Goal: Information Seeking & Learning: Check status

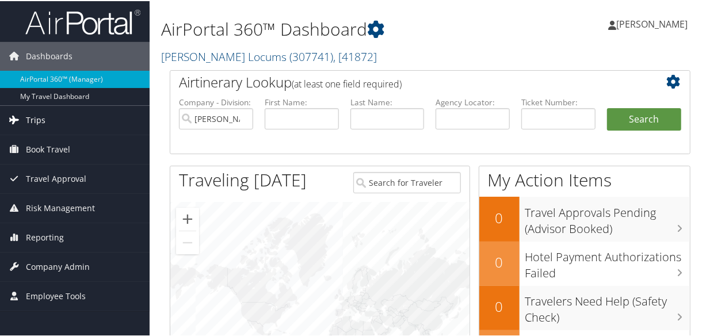
click at [33, 112] on span "Trips" at bounding box center [36, 119] width 20 height 29
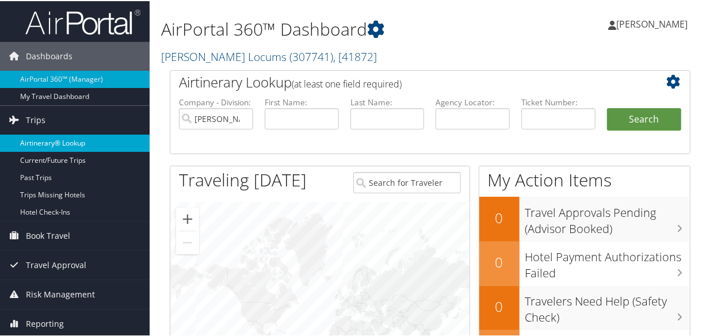
click at [67, 136] on link "Airtinerary® Lookup" at bounding box center [75, 142] width 150 height 17
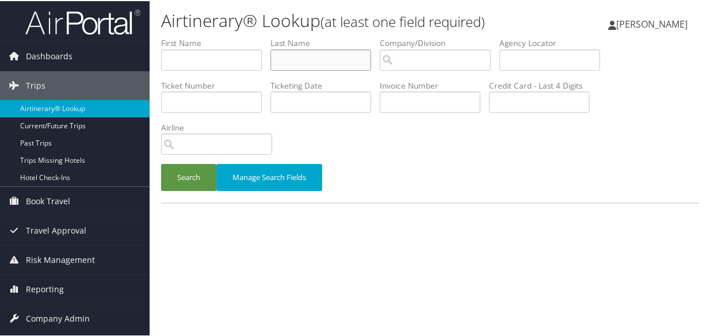
click at [314, 61] on input "text" at bounding box center [321, 58] width 101 height 21
click at [161, 163] on button "Search" at bounding box center [188, 176] width 55 height 27
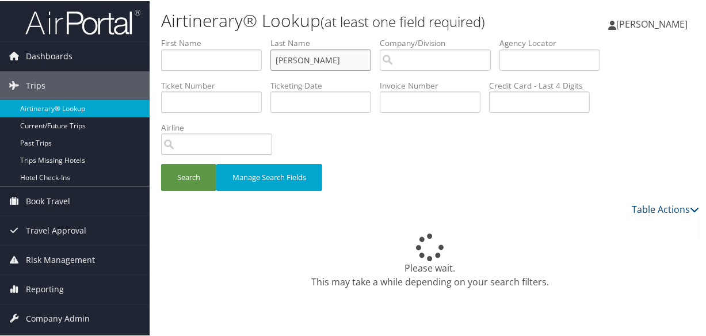
click at [279, 61] on input "silva" at bounding box center [321, 58] width 101 height 21
click at [161, 163] on button "Search" at bounding box center [188, 176] width 55 height 27
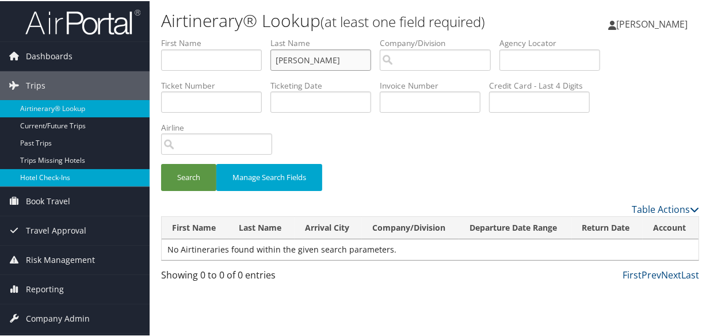
type input "silva"
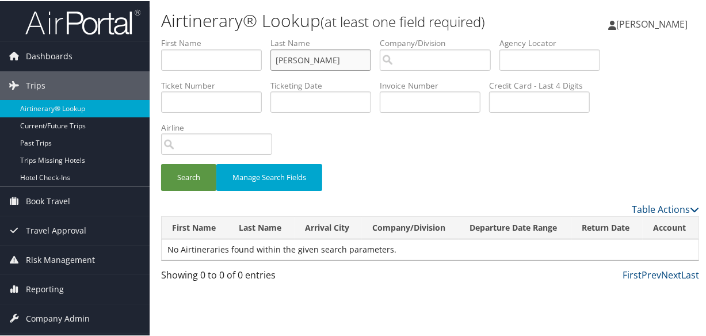
click at [277, 58] on input "silva" at bounding box center [321, 58] width 101 height 21
click at [161, 163] on button "Search" at bounding box center [188, 176] width 55 height 27
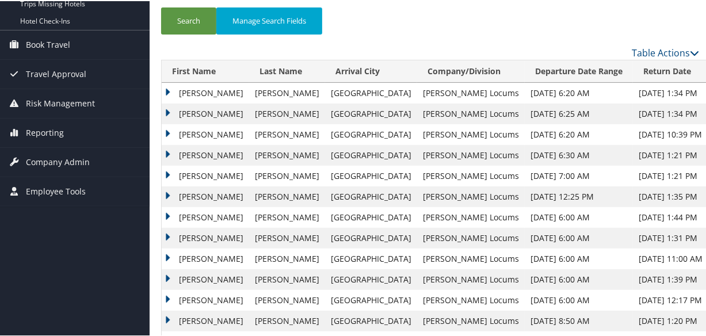
scroll to position [209, 0]
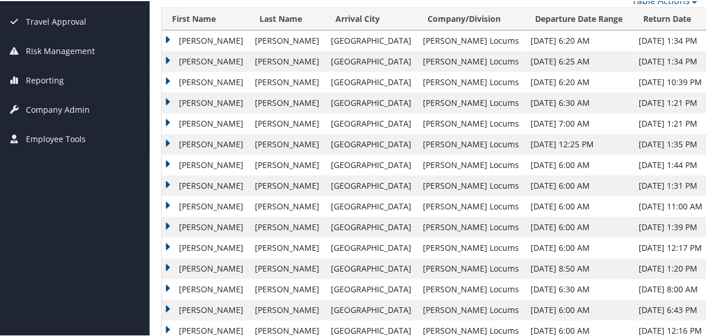
click at [166, 58] on td "Raymond" at bounding box center [205, 60] width 87 height 21
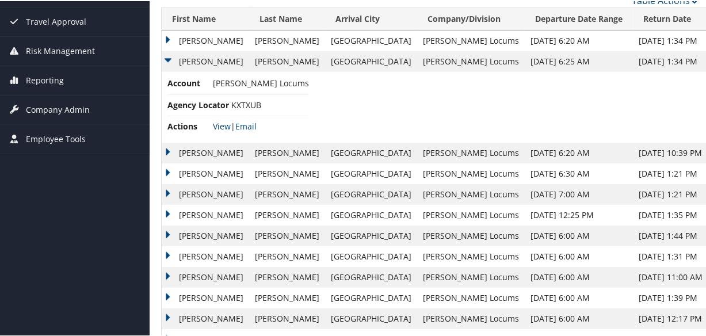
click at [220, 126] on link "View" at bounding box center [222, 125] width 18 height 11
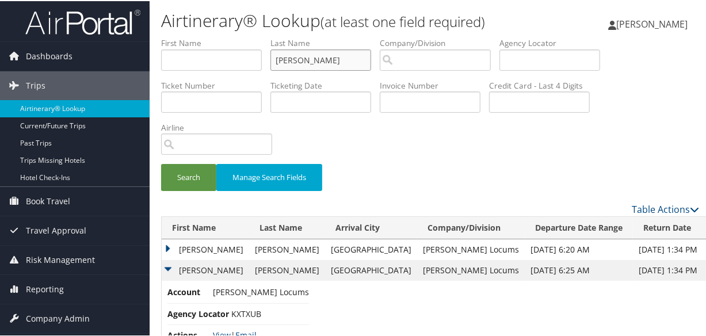
drag, startPoint x: 328, startPoint y: 61, endPoint x: 271, endPoint y: 54, distance: 57.4
click at [272, 54] on input "silva" at bounding box center [321, 58] width 101 height 21
paste input "REICH"
type input "REICH"
click at [161, 163] on button "Search" at bounding box center [188, 176] width 55 height 27
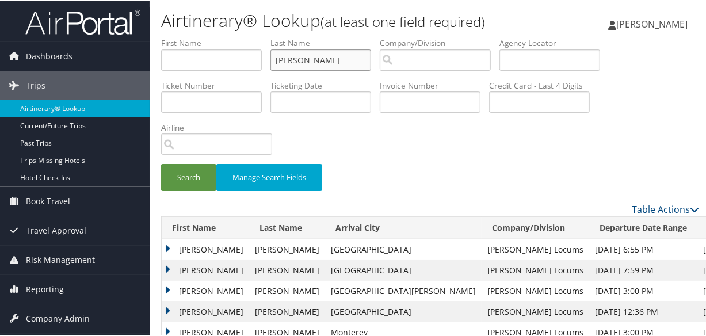
click at [276, 59] on input "REICH" at bounding box center [321, 58] width 101 height 21
click at [161, 163] on button "Search" at bounding box center [188, 176] width 55 height 27
drag, startPoint x: 334, startPoint y: 58, endPoint x: 243, endPoint y: 56, distance: 90.4
click at [243, 36] on ul "First Name Last Name REICH Departure City Arrival City Company/Division Airport…" at bounding box center [430, 36] width 538 height 0
click at [295, 57] on input "text" at bounding box center [321, 58] width 101 height 21
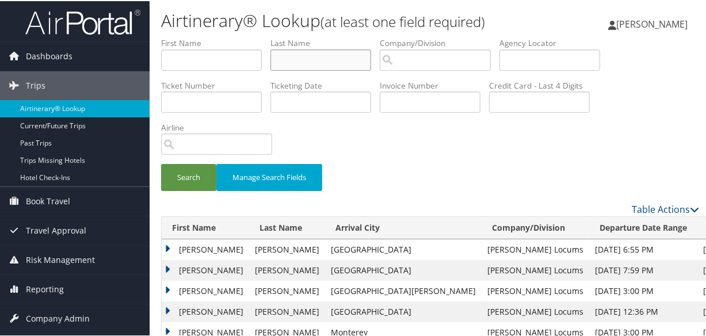
paste input "CULLEN"
click at [161, 163] on button "Search" at bounding box center [188, 176] width 55 height 27
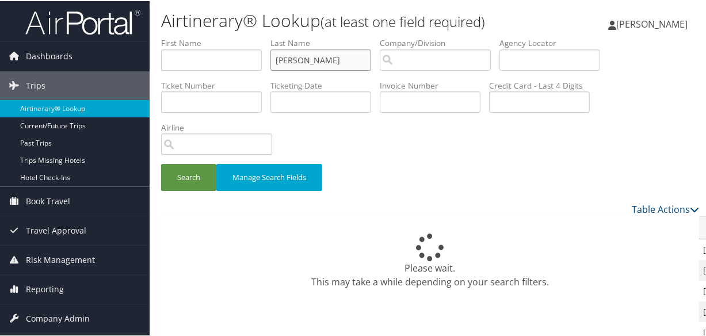
click at [295, 57] on input "CULLEN" at bounding box center [321, 58] width 101 height 21
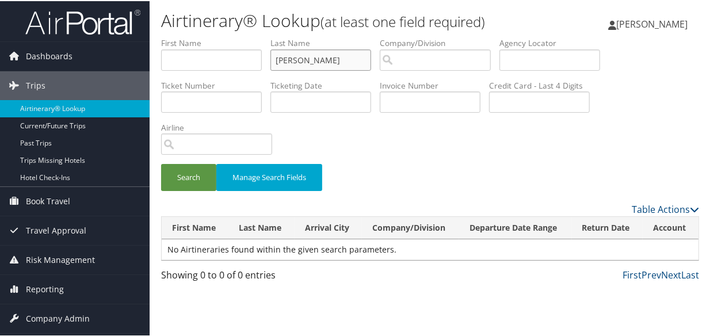
type input "CULLEN"
click at [161, 163] on button "Search" at bounding box center [188, 176] width 55 height 27
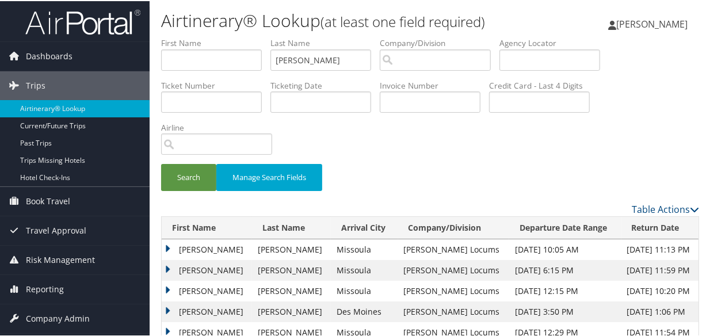
click at [166, 243] on td "Marc" at bounding box center [207, 248] width 90 height 21
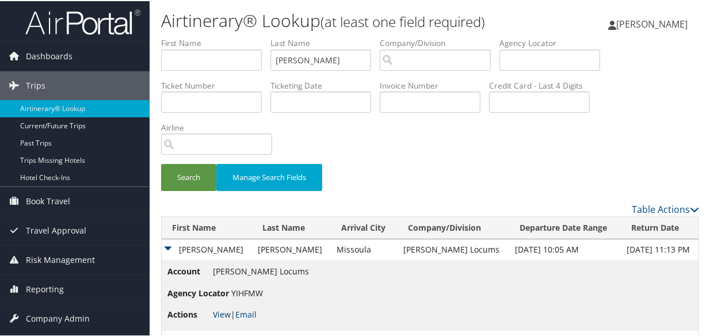
click at [223, 314] on link "View" at bounding box center [222, 313] width 18 height 11
drag, startPoint x: 342, startPoint y: 63, endPoint x: 272, endPoint y: 59, distance: 70.3
click at [272, 59] on input "CULLEN" at bounding box center [321, 58] width 101 height 21
type input "senkowsky"
click at [161, 163] on button "Search" at bounding box center [188, 176] width 55 height 27
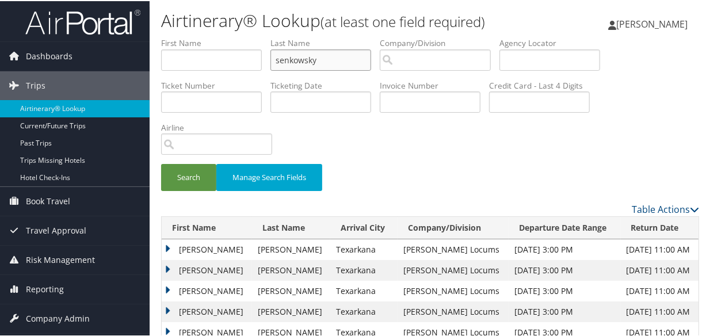
scroll to position [104, 0]
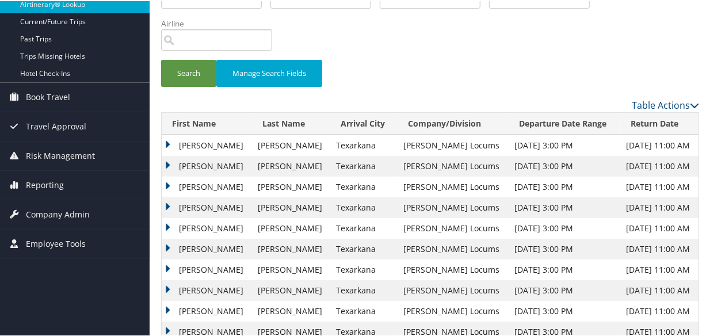
click at [169, 181] on td "Frank" at bounding box center [207, 186] width 90 height 21
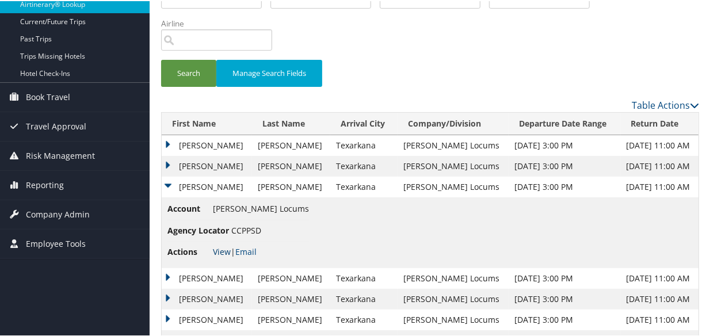
click at [225, 250] on link "View" at bounding box center [222, 250] width 18 height 11
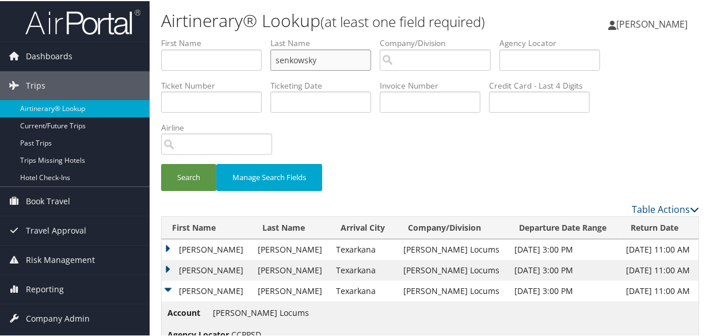
drag, startPoint x: 342, startPoint y: 59, endPoint x: 236, endPoint y: 52, distance: 106.1
click at [237, 36] on ul "First Name Last Name senkowsky Departure City Arrival City Company/Division Air…" at bounding box center [430, 36] width 538 height 0
paste input "REICH"
type input "REICH"
click at [161, 163] on button "Search" at bounding box center [188, 176] width 55 height 27
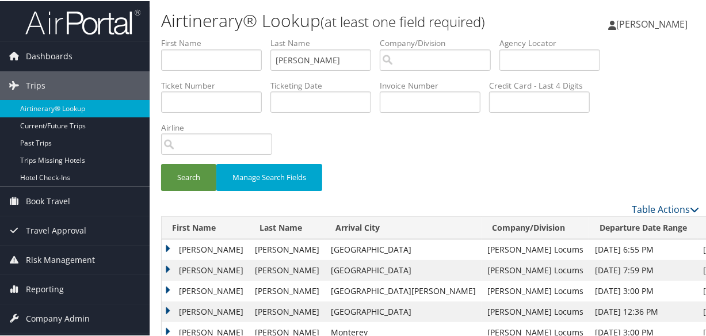
click at [169, 247] on td "Jonathan" at bounding box center [205, 248] width 87 height 21
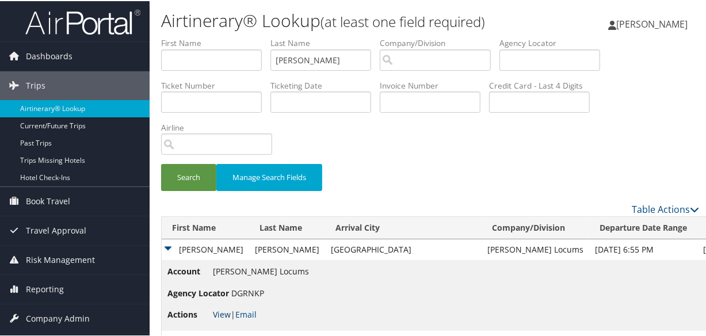
click at [218, 311] on link "View" at bounding box center [222, 313] width 18 height 11
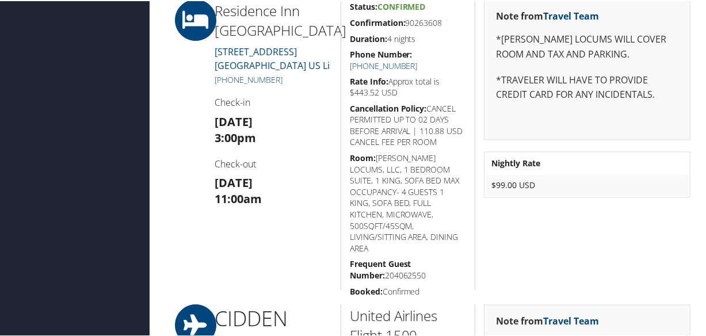
scroll to position [1099, 0]
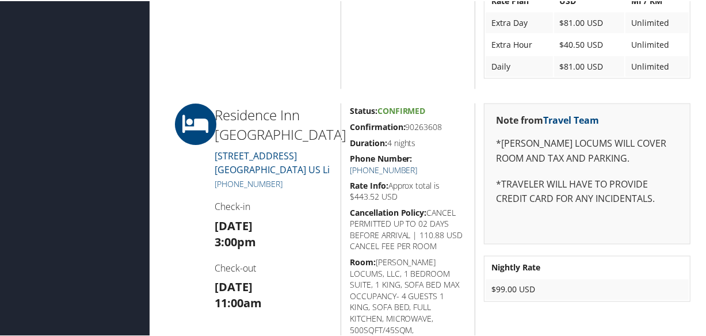
click at [418, 163] on link "+1 (319) 395-0111" at bounding box center [384, 168] width 68 height 11
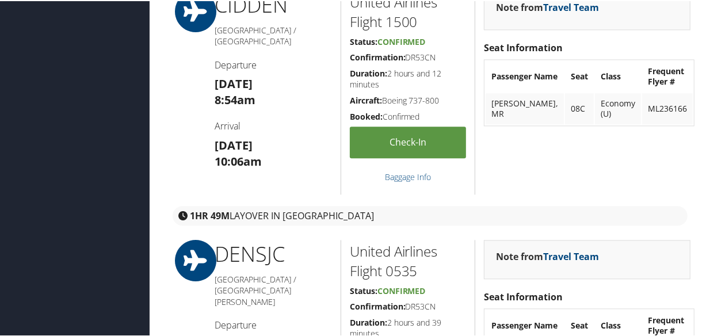
scroll to position [1203, 0]
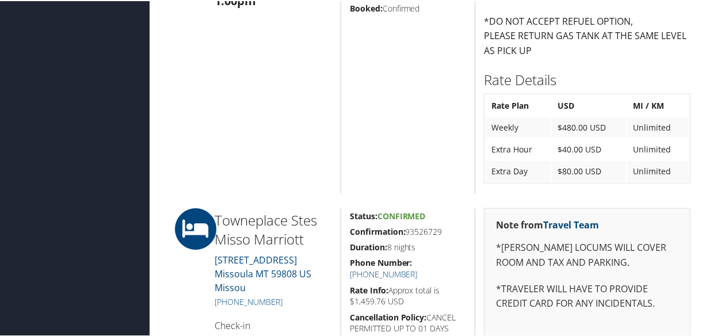
scroll to position [1099, 0]
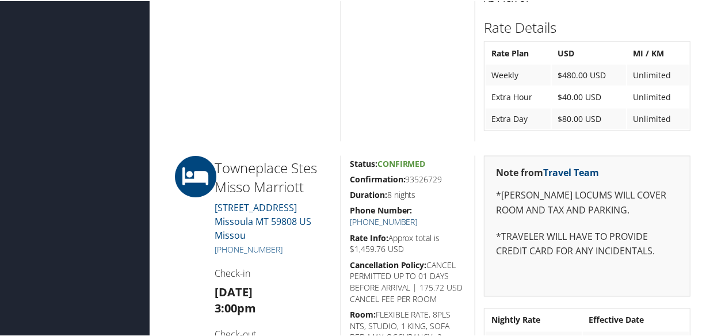
click at [418, 216] on link "+1 (406) 721-6000" at bounding box center [384, 221] width 68 height 11
drag, startPoint x: 284, startPoint y: 56, endPoint x: 260, endPoint y: 3, distance: 57.9
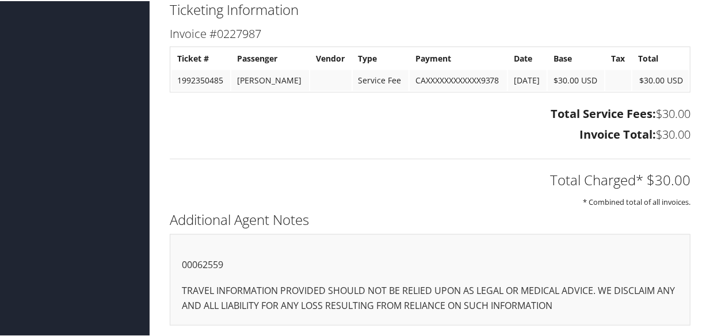
scroll to position [328, 0]
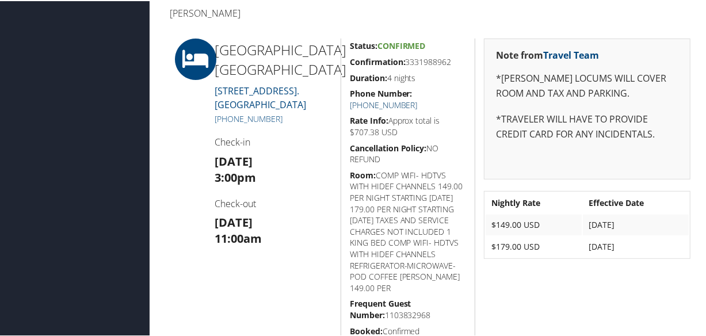
click at [418, 98] on link "[PHONE_NUMBER]" at bounding box center [384, 103] width 68 height 11
click at [216, 147] on h4 "Check-in" at bounding box center [273, 141] width 117 height 13
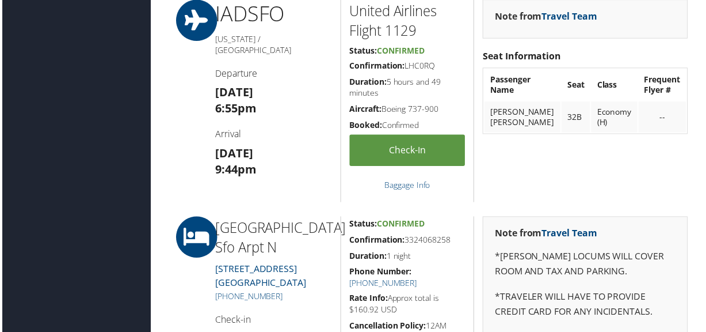
scroll to position [576, 0]
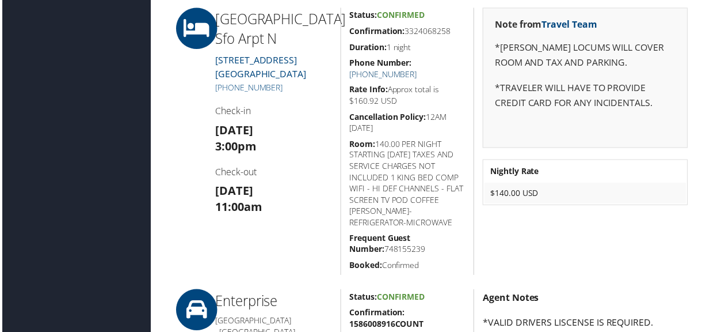
click at [418, 69] on link "[PHONE_NUMBER]" at bounding box center [384, 74] width 68 height 11
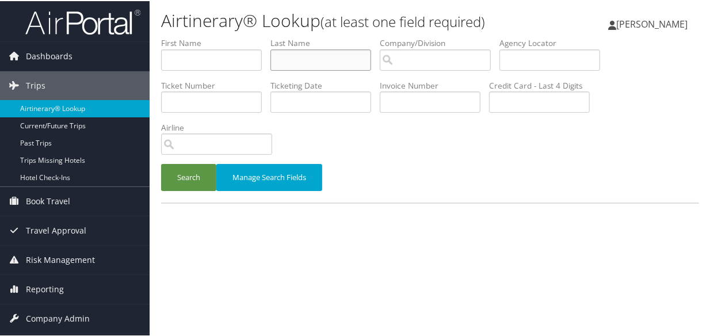
click at [313, 61] on input "text" at bounding box center [321, 58] width 101 height 21
type input "koh"
click at [161, 163] on button "Search" at bounding box center [188, 176] width 55 height 27
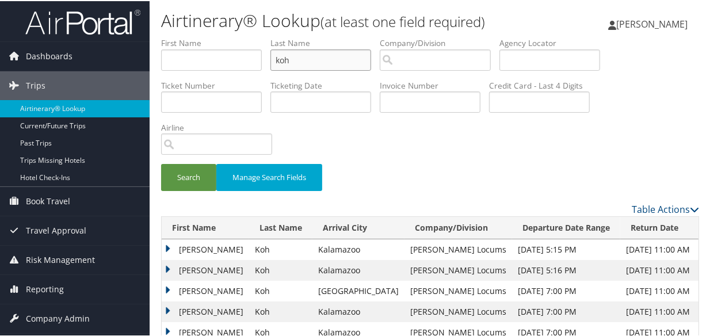
scroll to position [104, 0]
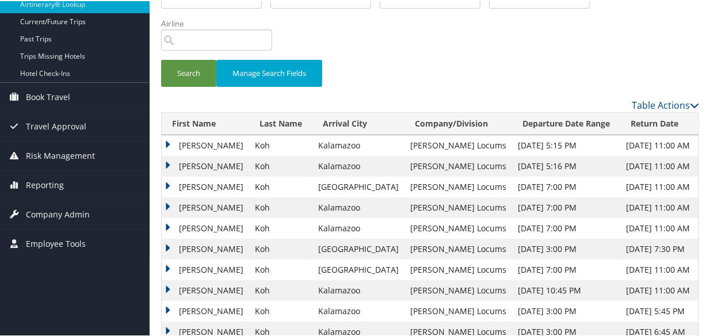
click at [165, 164] on td "Joyce" at bounding box center [205, 165] width 87 height 21
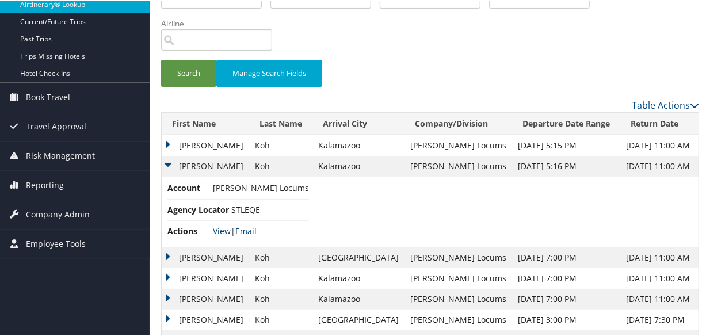
click at [221, 228] on link "View" at bounding box center [222, 229] width 18 height 11
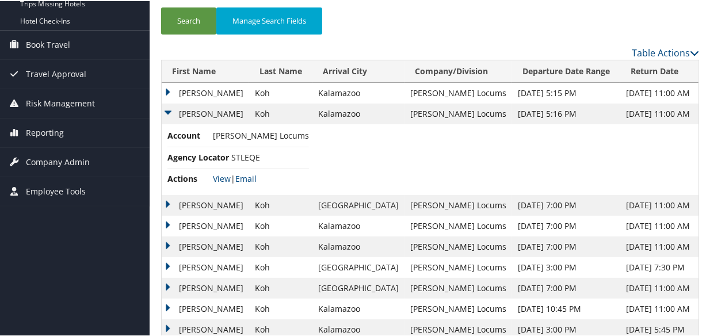
click at [166, 196] on td "Joyce" at bounding box center [205, 204] width 87 height 21
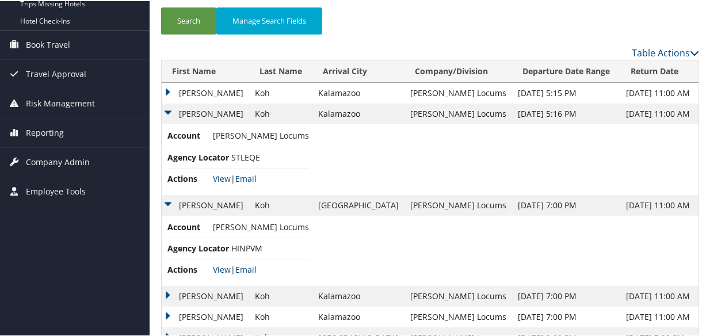
click at [224, 269] on link "View" at bounding box center [222, 268] width 18 height 11
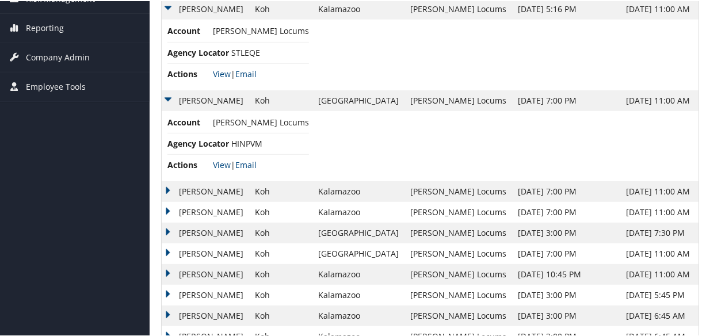
click at [168, 188] on td "Joyce" at bounding box center [205, 190] width 87 height 21
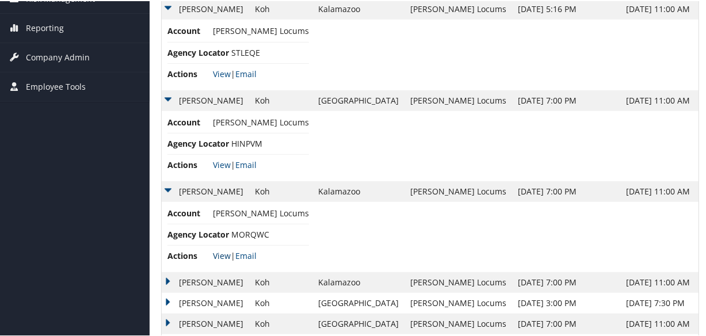
click at [220, 250] on link "View" at bounding box center [222, 254] width 18 height 11
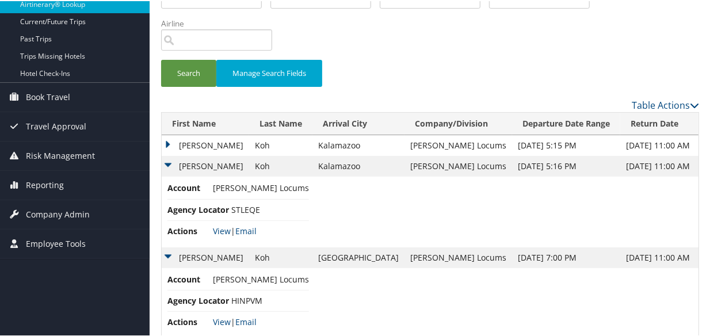
scroll to position [314, 0]
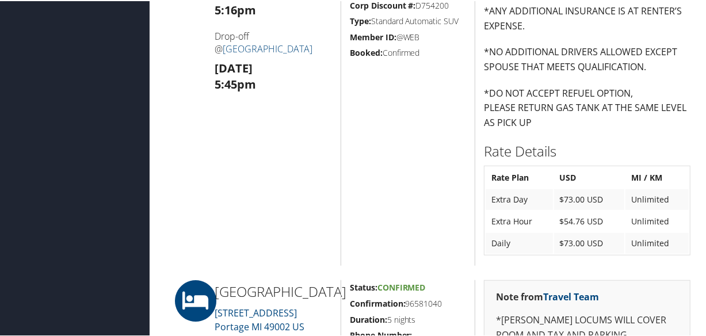
scroll to position [680, 0]
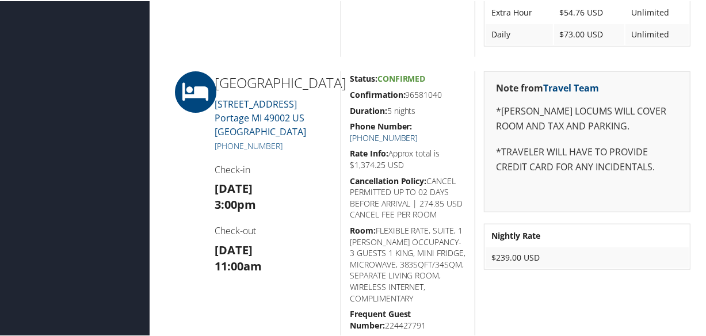
click at [418, 131] on link "[PHONE_NUMBER]" at bounding box center [384, 136] width 68 height 11
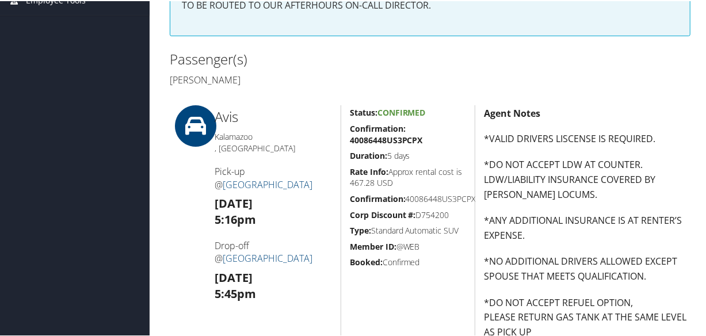
scroll to position [523, 0]
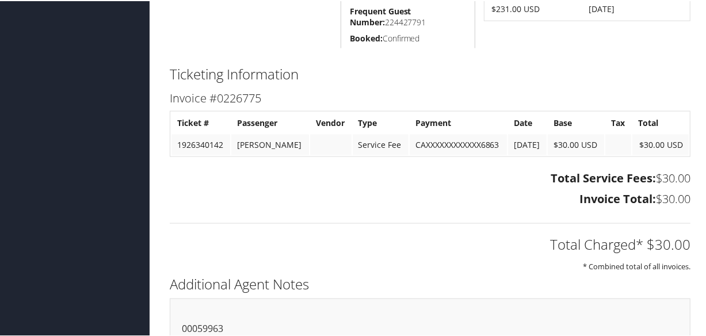
scroll to position [1067, 0]
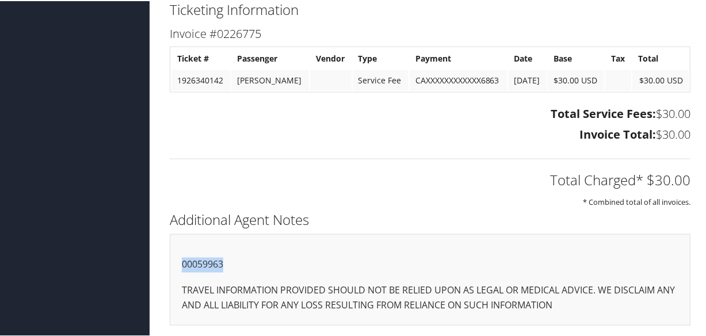
drag, startPoint x: 224, startPoint y: 265, endPoint x: 169, endPoint y: 264, distance: 55.3
click at [170, 264] on div "00059963 TRAVEL INFORMATION PROVIDED SHOULD NOT BE RELIED UPON AS LEGAL OR MEDI…" at bounding box center [430, 279] width 521 height 92
copy p "00059963"
drag, startPoint x: 230, startPoint y: 269, endPoint x: 173, endPoint y: 264, distance: 56.7
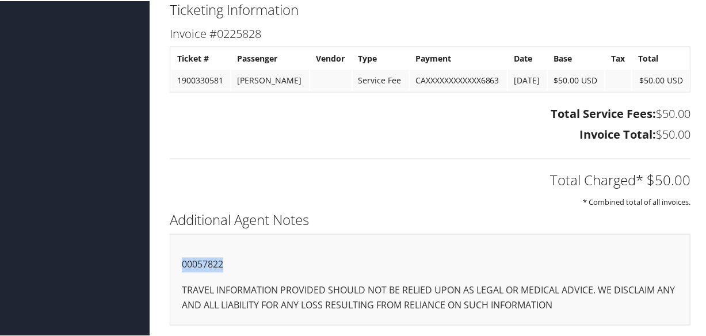
click at [173, 264] on div "00057822 TRAVEL INFORMATION PROVIDED SHOULD NOT BE RELIED UPON AS LEGAL OR MEDI…" at bounding box center [430, 279] width 521 height 92
copy p "00057822"
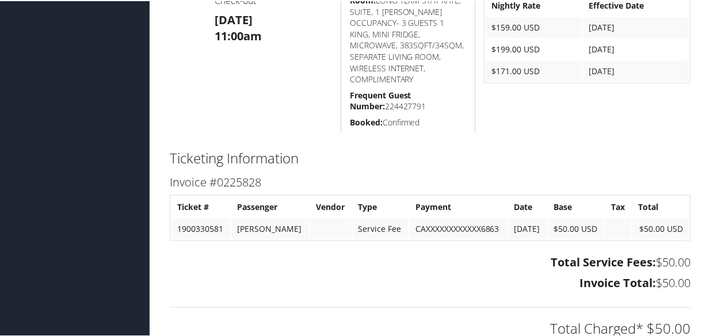
scroll to position [806, 0]
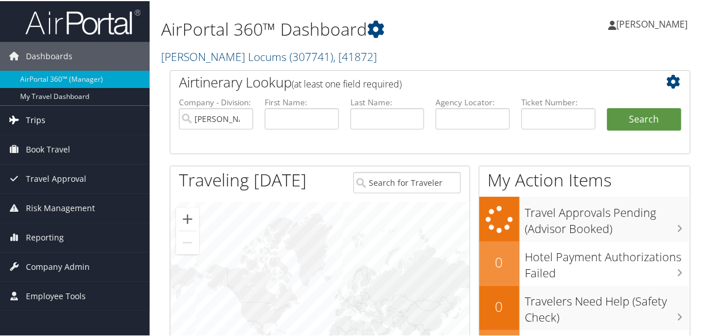
click at [33, 119] on span "Trips" at bounding box center [36, 119] width 20 height 29
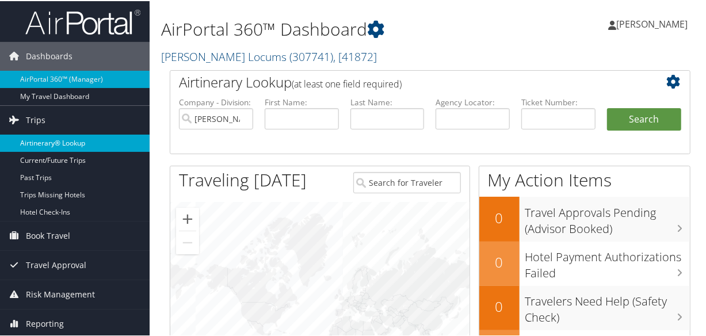
click at [58, 142] on link "Airtinerary® Lookup" at bounding box center [75, 142] width 150 height 17
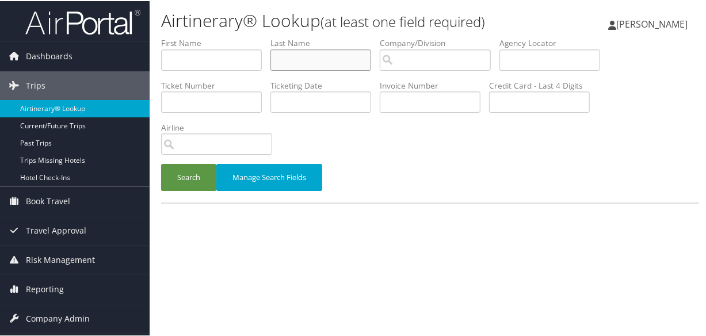
click at [306, 57] on input "text" at bounding box center [321, 58] width 101 height 21
type input "o"
click at [161, 163] on button "Search" at bounding box center [188, 176] width 55 height 27
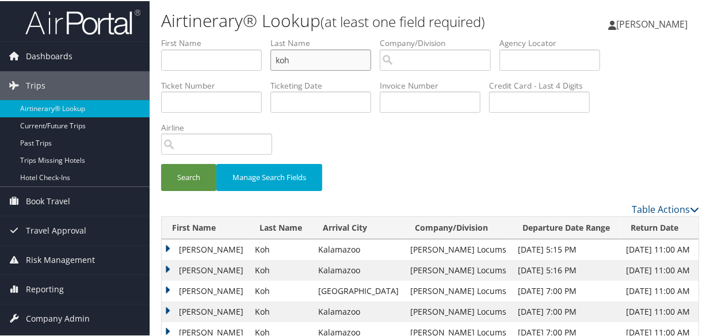
scroll to position [104, 0]
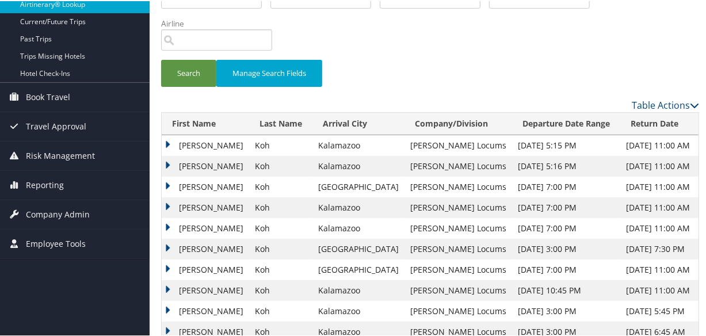
click at [166, 158] on td "Joyce" at bounding box center [205, 165] width 87 height 21
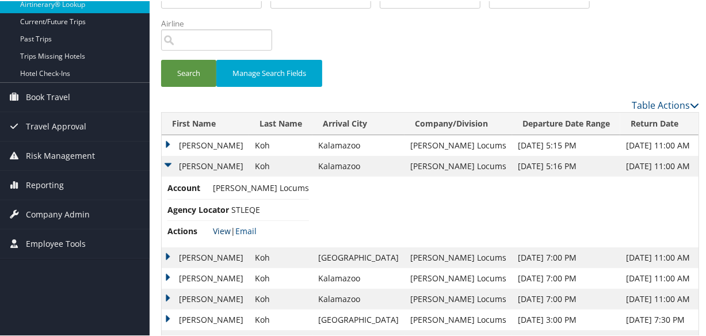
click at [219, 230] on link "View" at bounding box center [222, 229] width 18 height 11
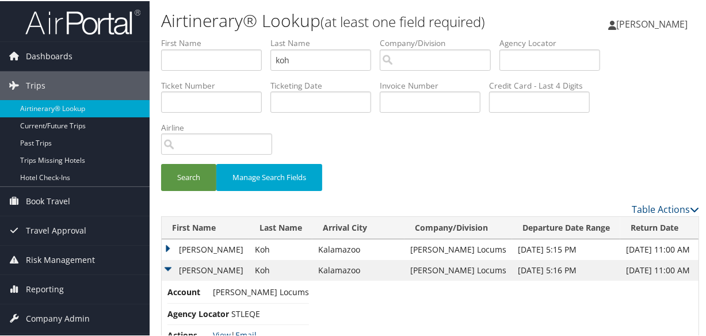
scroll to position [209, 0]
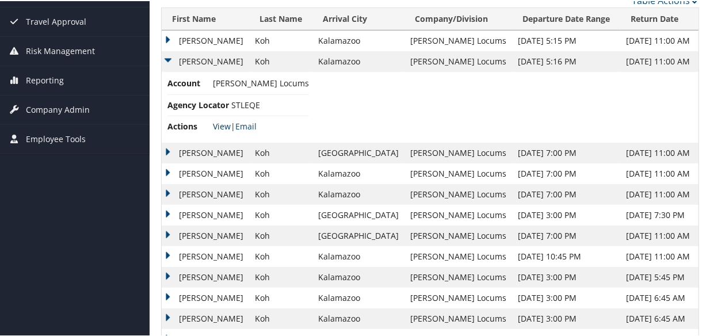
click at [219, 125] on link "View" at bounding box center [222, 125] width 18 height 11
click at [184, 154] on td "Joyce" at bounding box center [205, 152] width 87 height 21
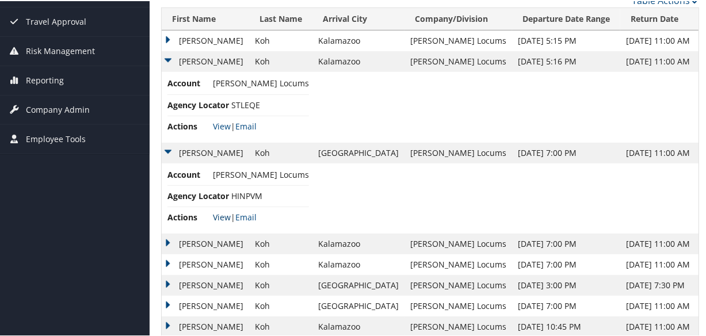
click at [214, 216] on link "View" at bounding box center [222, 216] width 18 height 11
click at [162, 238] on td "Joyce" at bounding box center [205, 243] width 87 height 21
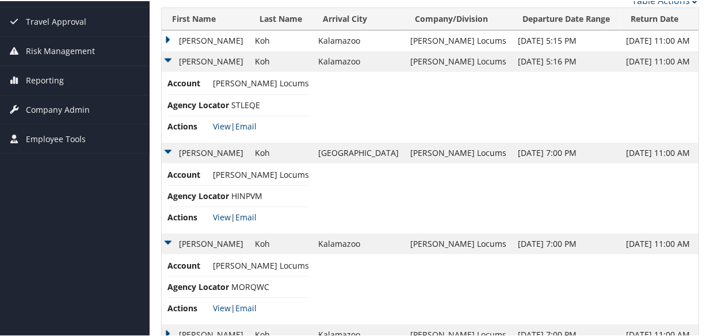
scroll to position [0, 0]
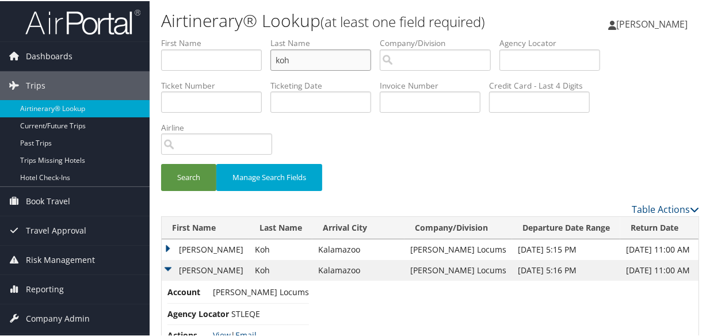
click at [334, 62] on input "koh" at bounding box center [321, 58] width 101 height 21
type input "k"
type input "schwartz"
click at [161, 163] on button "Search" at bounding box center [188, 176] width 55 height 27
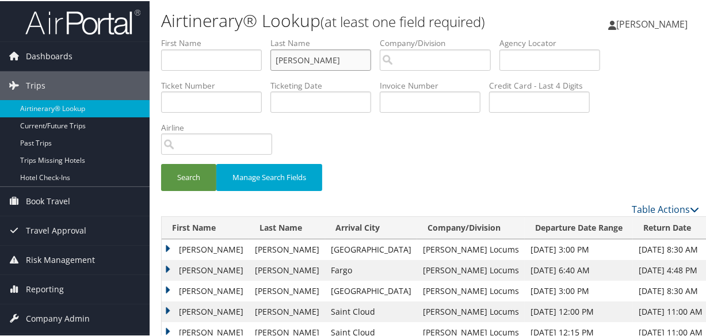
scroll to position [157, 0]
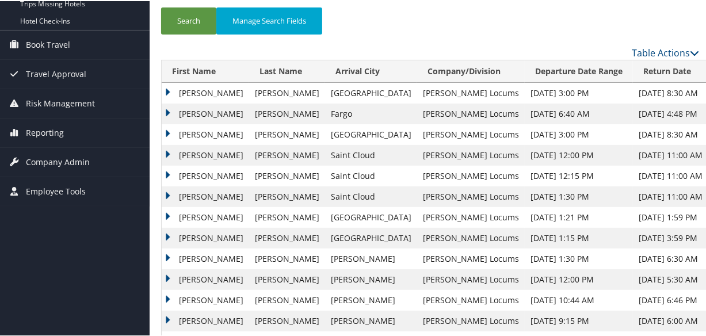
click at [165, 88] on td "Michael" at bounding box center [205, 92] width 87 height 21
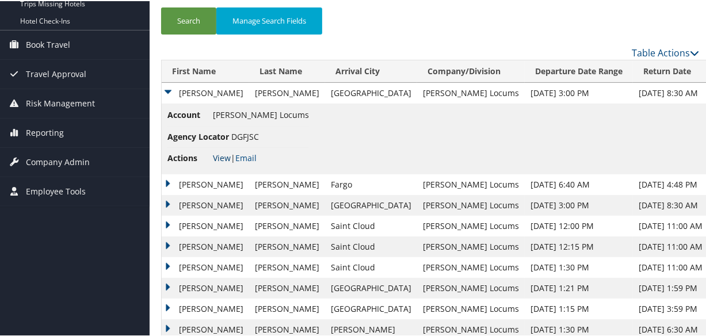
click at [221, 155] on link "View" at bounding box center [222, 156] width 18 height 11
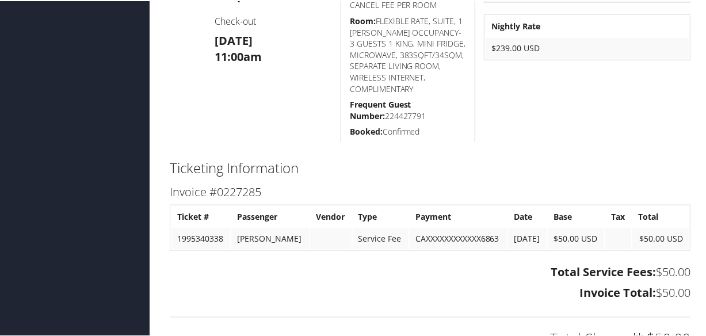
scroll to position [1056, 0]
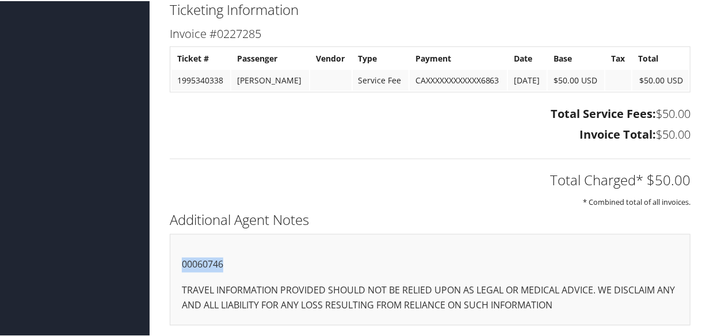
drag, startPoint x: 228, startPoint y: 262, endPoint x: 153, endPoint y: 261, distance: 75.4
copy p "00060746"
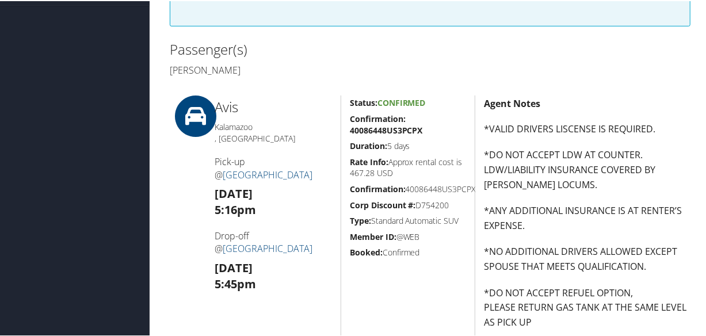
scroll to position [167, 0]
